Goal: Complete application form

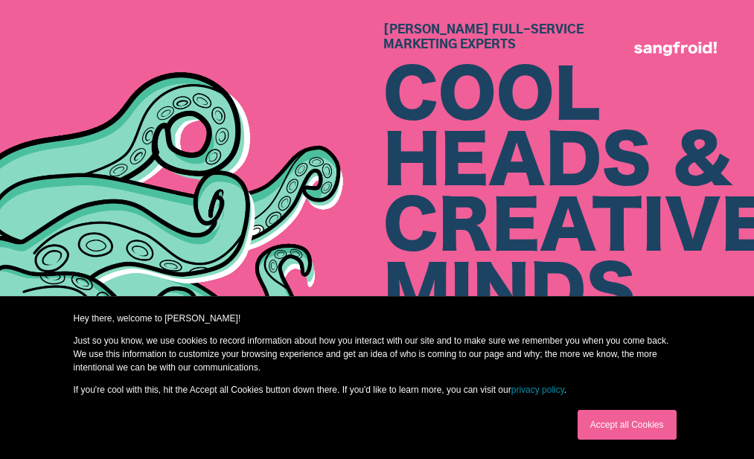
scroll to position [135, 0]
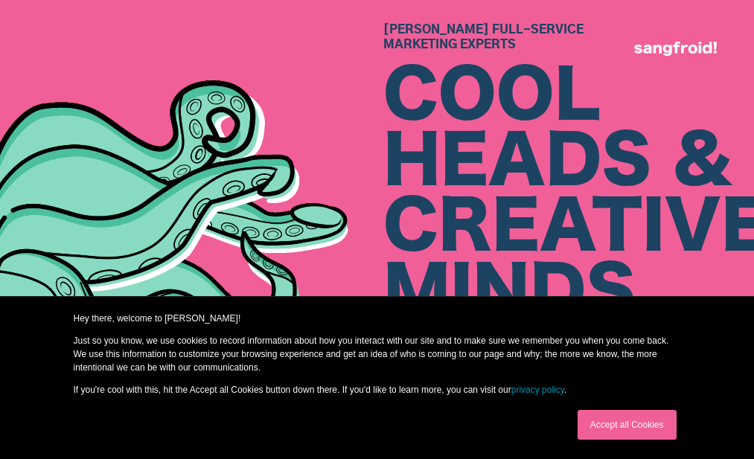
click at [593, 432] on link "Accept all Cookies" at bounding box center [627, 425] width 99 height 30
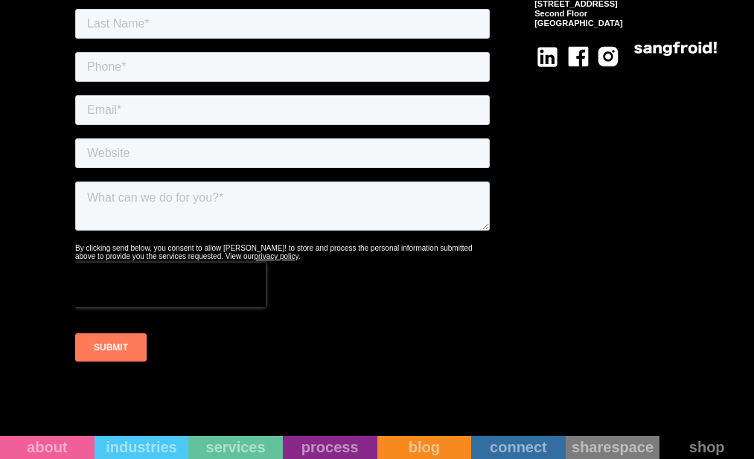
scroll to position [5770, 0]
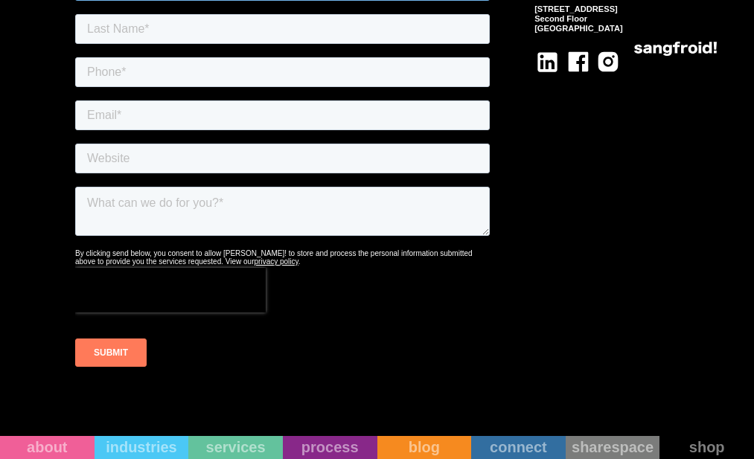
type input "Victoria"
drag, startPoint x: 177, startPoint y: 27, endPoint x: 184, endPoint y: 31, distance: 8.1
click at [176, 25] on input "text" at bounding box center [282, 30] width 415 height 30
type input "[PERSON_NAME]"
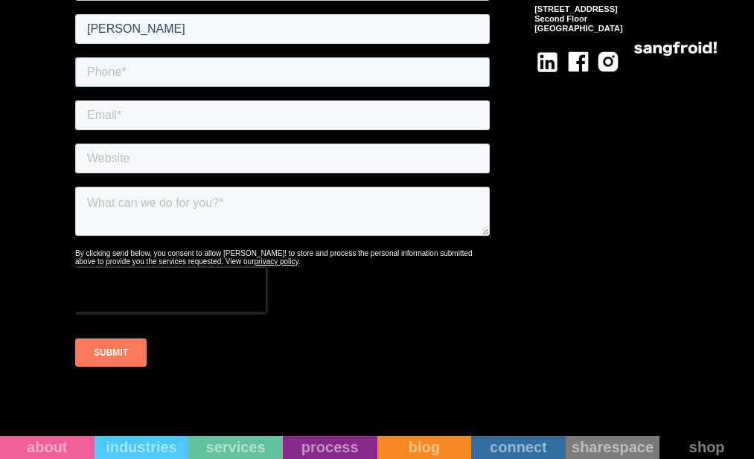
click at [199, 71] on input "tel" at bounding box center [282, 73] width 415 height 30
type input "12312212721"
drag, startPoint x: 201, startPoint y: 109, endPoint x: 202, endPoint y: 121, distance: 11.9
click at [201, 109] on input "email" at bounding box center [282, 116] width 415 height 30
type input "[EMAIL_ADDRESS][DOMAIN_NAME]"
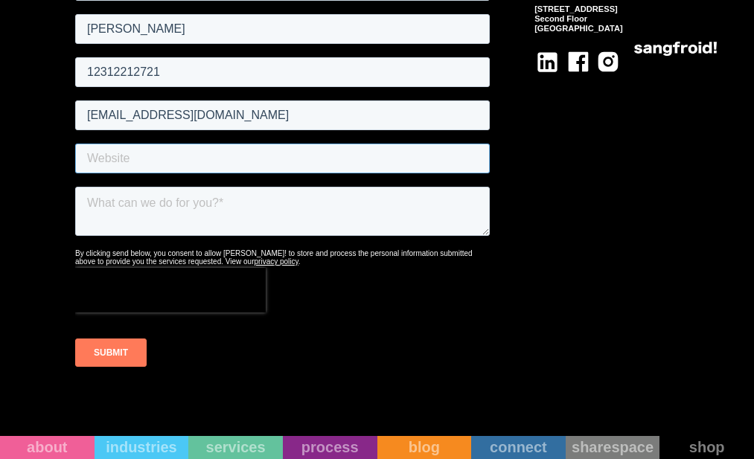
click at [208, 164] on input "text" at bounding box center [282, 159] width 415 height 30
click at [205, 194] on textarea at bounding box center [282, 212] width 415 height 49
paste textarea "Hi there, I’m [PERSON_NAME] from Remote Solution Team. We provide Virtual Assis…"
type textarea "Hi there, I’m [PERSON_NAME] from Remote Solution Team. We provide Virtual Assis…"
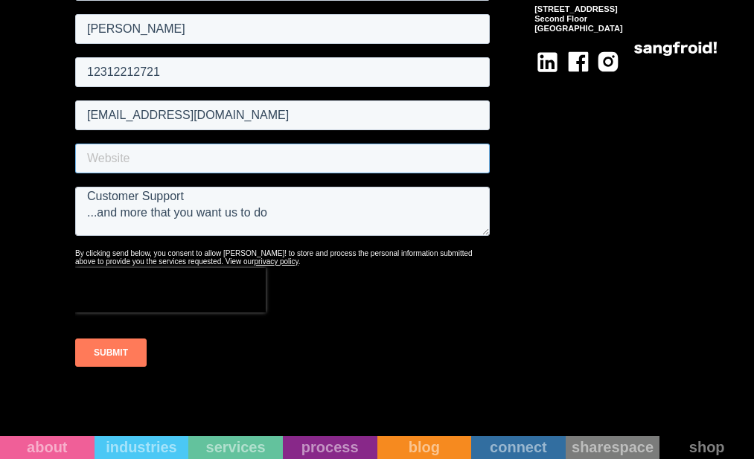
drag, startPoint x: 221, startPoint y: 159, endPoint x: 214, endPoint y: 153, distance: 9.0
click at [214, 153] on input "text" at bounding box center [282, 159] width 415 height 30
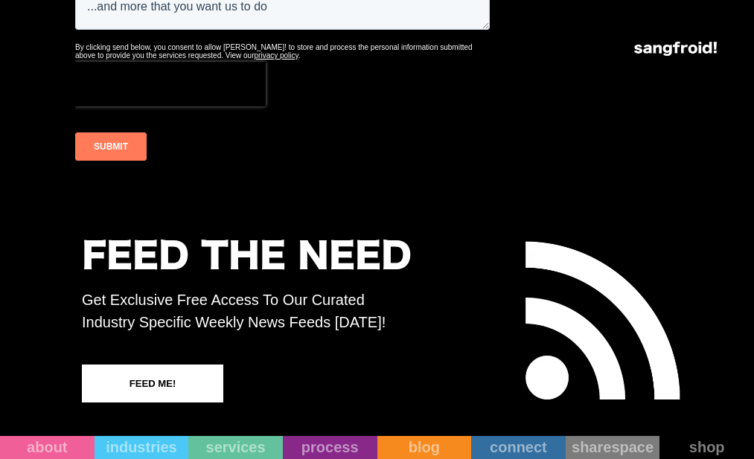
scroll to position [5978, 0]
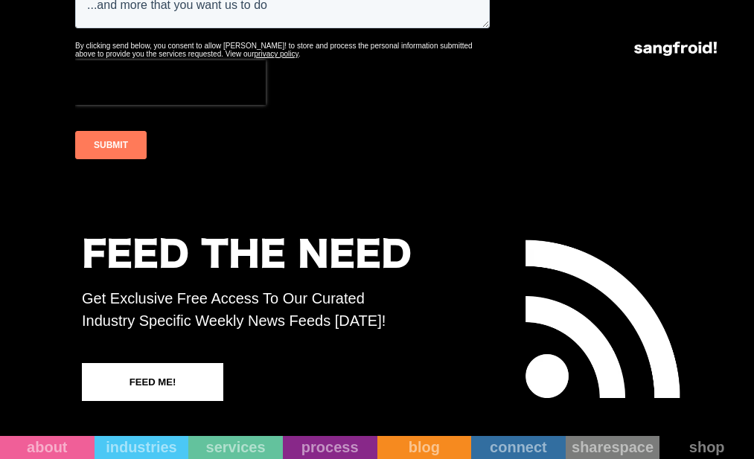
type input "[DOMAIN_NAME]"
click at [111, 154] on input "SUBMIT" at bounding box center [110, 146] width 71 height 28
